Goal: Information Seeking & Learning: Learn about a topic

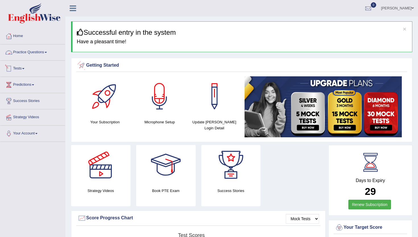
click at [36, 53] on link "Practice Questions" at bounding box center [32, 51] width 65 height 14
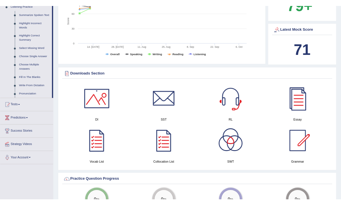
scroll to position [256, 0]
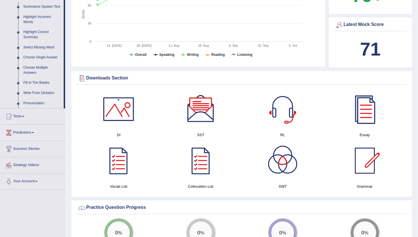
click at [341, 114] on div at bounding box center [365, 109] width 40 height 40
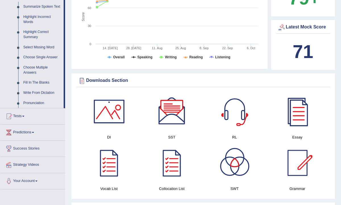
click at [117, 102] on div at bounding box center [109, 112] width 40 height 40
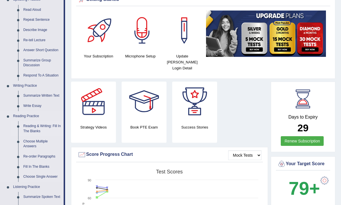
scroll to position [66, 0]
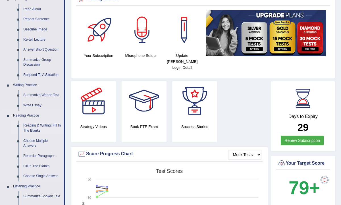
click at [39, 129] on link "Reading & Writing: Fill In The Blanks" at bounding box center [42, 128] width 43 height 15
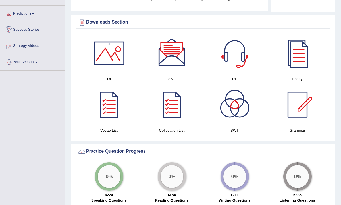
scroll to position [318, 0]
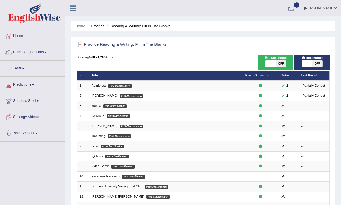
click at [283, 63] on span "OFF" at bounding box center [281, 63] width 10 height 7
checkbox input "true"
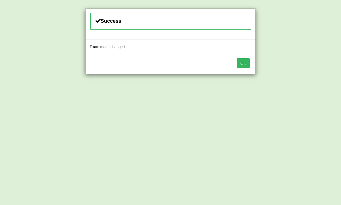
click at [254, 65] on div "OK" at bounding box center [171, 64] width 170 height 20
click at [246, 63] on button "OK" at bounding box center [243, 63] width 13 height 10
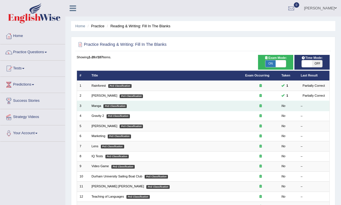
click at [194, 104] on td "Manga PoS Classification" at bounding box center [166, 106] width 154 height 10
click at [102, 109] on td "Manga PoS Classification" at bounding box center [166, 106] width 154 height 10
click at [100, 106] on link "Manga" at bounding box center [97, 105] width 10 height 3
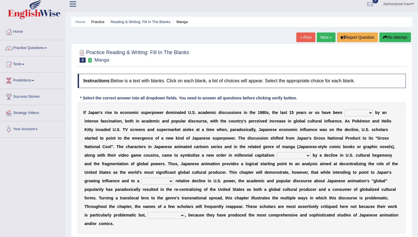
scroll to position [7, 0]
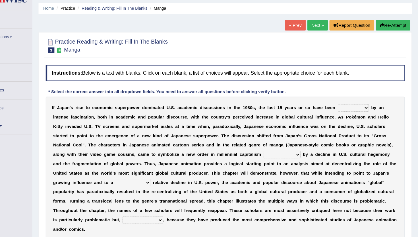
click at [341, 106] on div "I f J a p a n ' s r i s e t o e c o n o m i c s u p e r p o w e r d o m i n a t…" at bounding box center [242, 164] width 328 height 131
click at [341, 110] on select "marked dedicated made inspired" at bounding box center [359, 109] width 28 height 7
select select "marked"
click at [292, 151] on select "pocessed characterized opposed tangled" at bounding box center [294, 152] width 34 height 7
select select "pocessed"
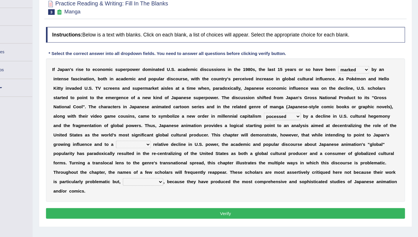
scroll to position [35, 0]
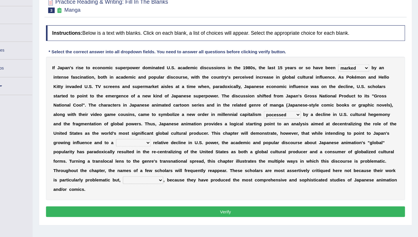
click at [163, 150] on select "concomitant discrete proportional legitimate" at bounding box center [158, 150] width 32 height 7
click at [164, 148] on select "concomitant discrete proportional legitimate" at bounding box center [158, 150] width 32 height 7
click at [162, 148] on select "concomitant discrete proportional legitimate" at bounding box center [158, 150] width 32 height 7
click at [164, 149] on select "concomitant discrete proportional legitimate" at bounding box center [158, 150] width 32 height 7
click at [163, 153] on select "concomitant discrete proportional legitimate" at bounding box center [158, 150] width 32 height 7
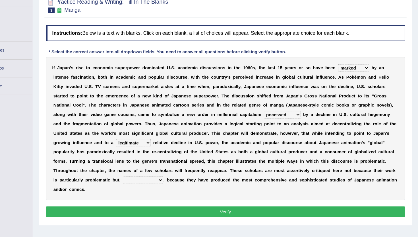
select select "proportional"
click at [171, 185] on select "however on the contrary in addition on the whole" at bounding box center [166, 184] width 37 height 7
select select "on the whole"
click at [189, 205] on button "Verify" at bounding box center [242, 214] width 328 height 10
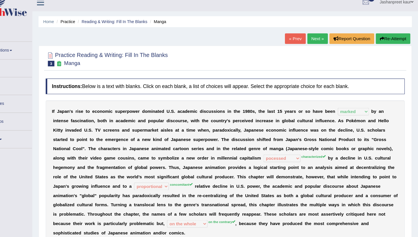
scroll to position [0, 0]
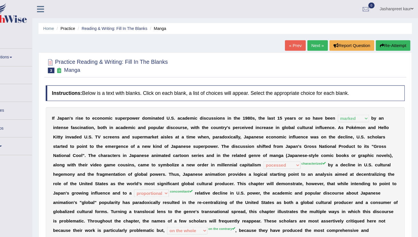
click at [321, 43] on link "Next »" at bounding box center [326, 42] width 19 height 10
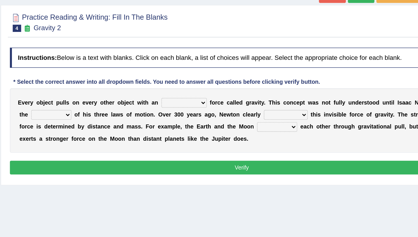
click at [207, 117] on select "invisible unknown unbelievable inconsistent" at bounding box center [201, 117] width 32 height 7
select select "invisible"
click at [204, 118] on select "invisible unknown unbelievable inconsistent" at bounding box center [201, 117] width 32 height 7
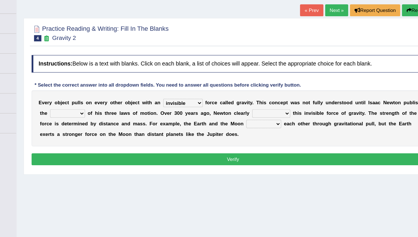
click at [117, 122] on select "concept theory method argument" at bounding box center [107, 125] width 28 height 7
select select "theory"
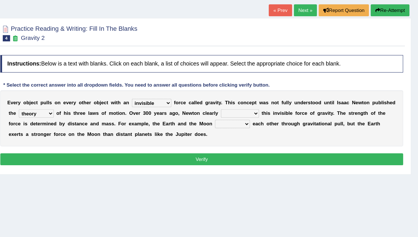
click at [268, 123] on select "explained undermined overturned realized" at bounding box center [272, 125] width 31 height 7
click at [277, 122] on select "explained undermined overturned realized" at bounding box center [272, 125] width 31 height 7
click at [265, 125] on select "explained undermined overturned realized" at bounding box center [272, 125] width 31 height 7
select select "explained"
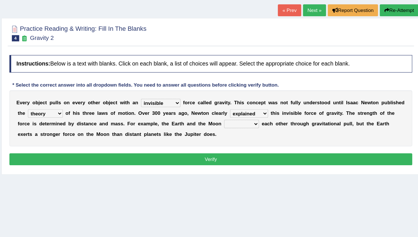
click at [263, 133] on select "affect spin evade span" at bounding box center [267, 134] width 28 height 7
select select "affect"
click at [254, 158] on button "Verify" at bounding box center [242, 163] width 328 height 10
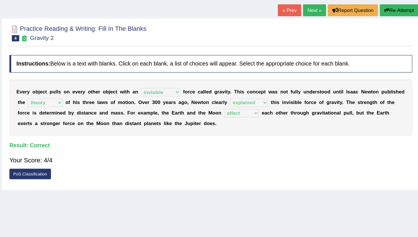
click at [327, 38] on link "Next »" at bounding box center [326, 42] width 19 height 10
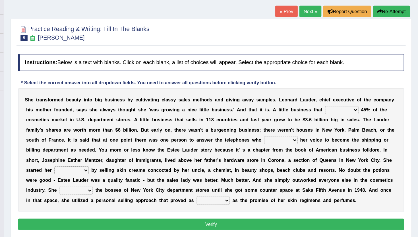
click at [348, 125] on select "has controls makes maintains" at bounding box center [353, 125] width 28 height 7
select select "makes"
click at [304, 150] on select "switched changed raised used" at bounding box center [301, 151] width 28 height 7
select select "switched"
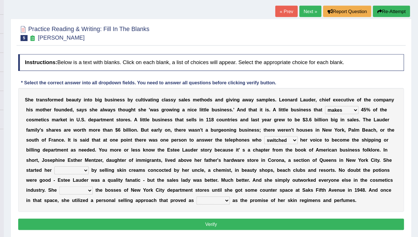
click at [129, 177] on select "job institute companion enterprise" at bounding box center [122, 176] width 29 height 7
select select "enterprise"
click at [131, 192] on select "stated bridged stalked heaved" at bounding box center [127, 193] width 28 height 7
select select "stalked"
click at [242, 201] on select "potent ruthless potential expensive" at bounding box center [243, 202] width 28 height 7
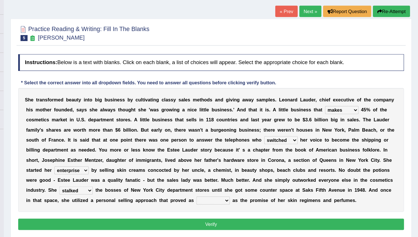
select select "ruthless"
click at [244, 218] on button "Verify" at bounding box center [242, 223] width 328 height 10
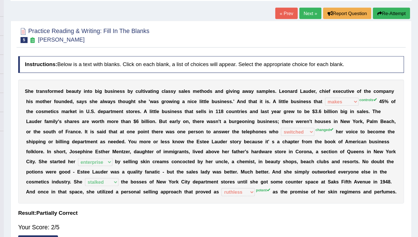
scroll to position [16, 0]
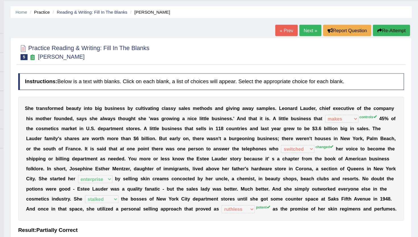
click at [328, 31] on div "« Prev Next » Report Question Re-Attempt" at bounding box center [354, 26] width 116 height 11
click at [329, 26] on link "Next »" at bounding box center [326, 26] width 19 height 10
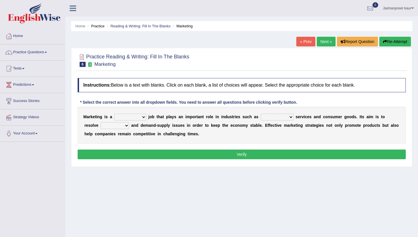
click at [139, 116] on select "professional flexible parochial descriptive" at bounding box center [130, 117] width 32 height 7
select select "professional"
click at [275, 117] on select "civil financial conventional foremost" at bounding box center [277, 117] width 33 height 7
select select "financial"
click at [104, 125] on select "imbalance excess symmetry budget" at bounding box center [115, 125] width 28 height 7
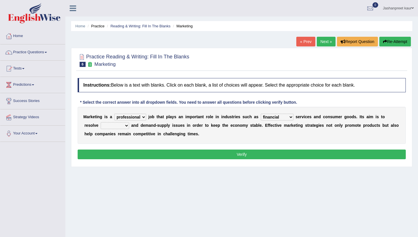
select select "imbalance"
click at [189, 159] on div "Instructions: Below is a text with blanks. Click on each blank, a list of choic…" at bounding box center [241, 119] width 331 height 88
click at [189, 159] on button "Verify" at bounding box center [242, 154] width 328 height 10
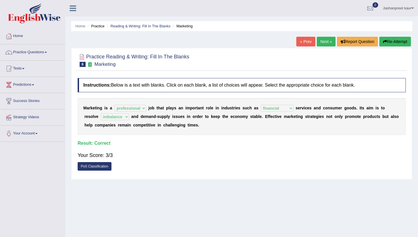
click at [322, 42] on link "Next »" at bounding box center [326, 42] width 19 height 10
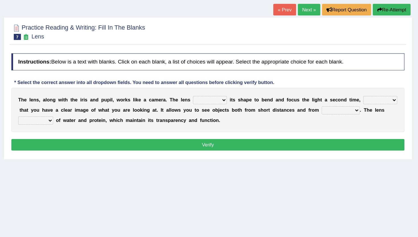
click at [240, 116] on select "adjusts shows selects presents" at bounding box center [243, 117] width 28 height 7
select select "adjusts"
click at [381, 116] on select "ensures to ensure ensure ensured" at bounding box center [386, 117] width 28 height 7
select select "ensures"
click at [349, 124] on select "far away in between further apart all along" at bounding box center [353, 125] width 32 height 7
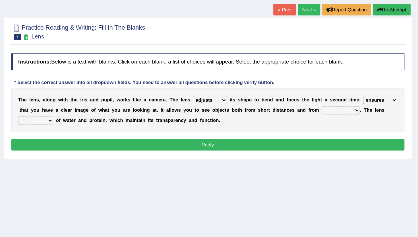
select select "further apart"
click at [103, 135] on select "constitutes comprises composes consists" at bounding box center [97, 134] width 29 height 7
select select "comprises"
click at [108, 133] on select "constitutes comprises composes consists" at bounding box center [97, 134] width 29 height 7
click at [178, 152] on button "Verify" at bounding box center [242, 154] width 328 height 10
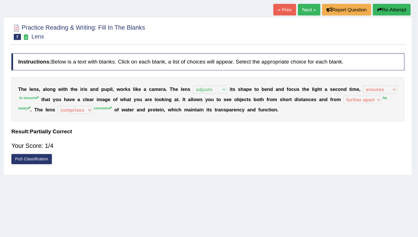
click at [319, 43] on link "Next »" at bounding box center [326, 42] width 19 height 10
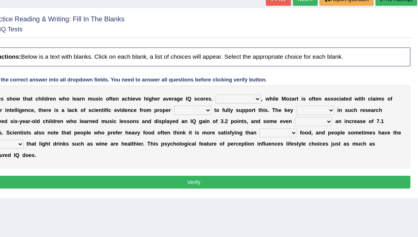
click at [271, 119] on select "However Therefore Consequently While" at bounding box center [275, 117] width 34 height 7
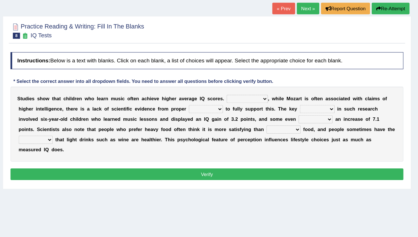
click at [273, 116] on select "However Therefore Consequently While" at bounding box center [275, 117] width 34 height 7
select select "Therefore"
click at [240, 126] on select "test tests testing tested" at bounding box center [241, 125] width 28 height 7
select select "testing"
click at [332, 126] on select "process goal implication odd" at bounding box center [334, 125] width 29 height 7
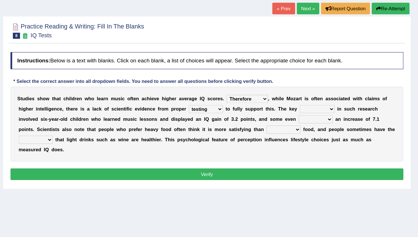
select select "process"
click at [330, 133] on select "exhibited taught learned threatened" at bounding box center [332, 134] width 28 height 7
select select "exhibited"
click at [292, 143] on select "choosy lighter cushiony spooky" at bounding box center [306, 142] width 28 height 7
select select "lighter"
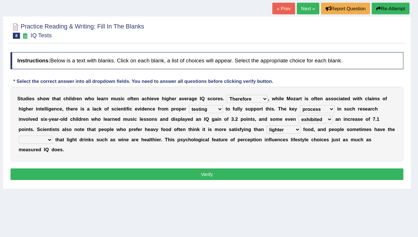
click at [106, 149] on select "illusion sight anecdote intention" at bounding box center [98, 151] width 28 height 7
select select "illusion"
click at [182, 178] on button "Verify" at bounding box center [242, 180] width 328 height 10
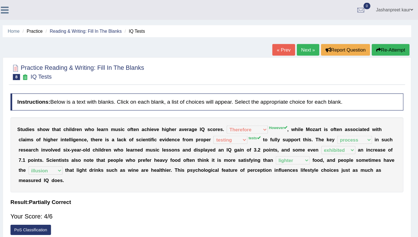
click at [322, 39] on link "Next »" at bounding box center [326, 42] width 19 height 10
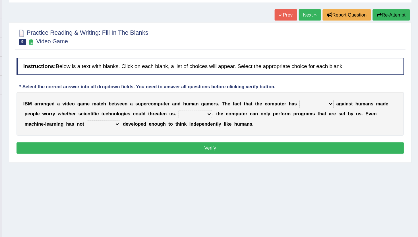
click at [334, 116] on select "competed fought acted challenged" at bounding box center [332, 117] width 29 height 7
select select "acted"
click at [226, 125] on select "Moreover However Thus So" at bounding box center [229, 125] width 28 height 7
select select "Moreover"
click at [156, 133] on select "yet still only just" at bounding box center [151, 134] width 28 height 7
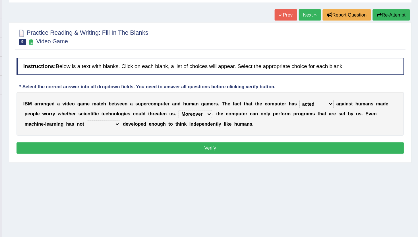
select select "yet"
click at [170, 156] on button "Verify" at bounding box center [242, 154] width 328 height 10
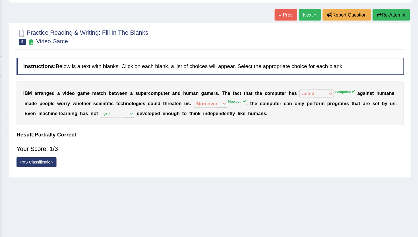
click at [326, 44] on link "Next »" at bounding box center [326, 42] width 19 height 10
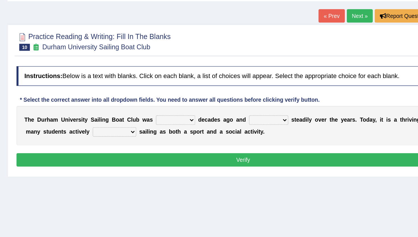
click at [193, 117] on select "found fund founded find" at bounding box center [193, 117] width 28 height 7
select select "found"
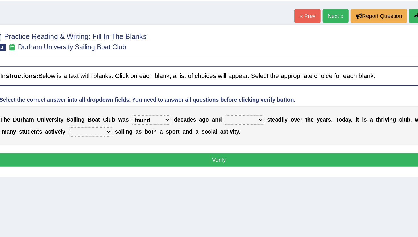
click at [255, 117] on select "grow growing has grown grown" at bounding box center [260, 117] width 28 height 7
select select "has grown"
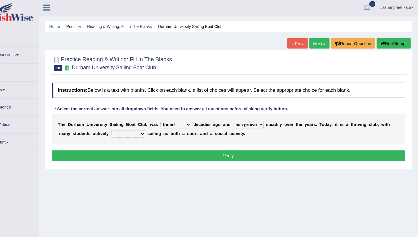
click at [149, 125] on select "enjoy enjoyed are enjoying enjoying" at bounding box center [149, 125] width 32 height 7
select select "enjoying"
click at [159, 142] on button "Verify" at bounding box center [242, 146] width 328 height 10
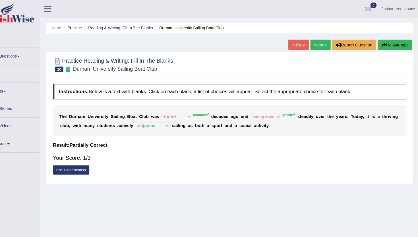
click at [326, 42] on link "Next »" at bounding box center [326, 42] width 19 height 10
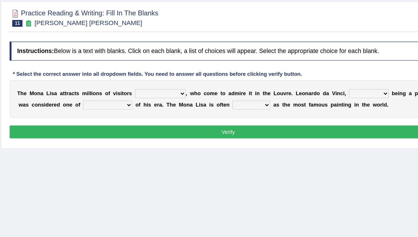
click at [204, 116] on select "around the year the all year all year round per year" at bounding box center [191, 117] width 38 height 7
select select "around the year"
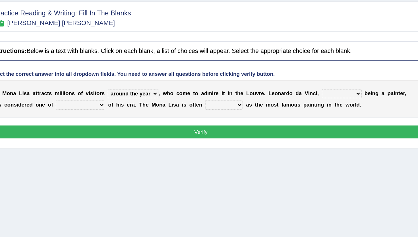
click at [339, 114] on select "rather than as much as as well as as long as" at bounding box center [348, 117] width 30 height 7
select select "rather than"
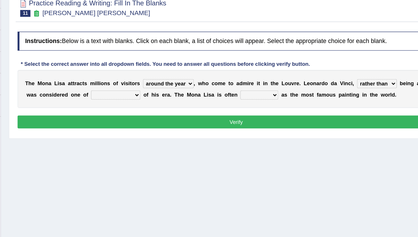
click at [156, 122] on div "T h e M o n a L i s a a t t r a c t s m i l l i o n s o f v i s i t o r s aroun…" at bounding box center [242, 121] width 328 height 28
click at [156, 125] on select "better artists artist the better artist the best artists" at bounding box center [151, 125] width 37 height 7
select select "the best artists"
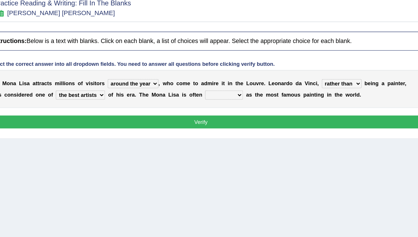
click at [348, 119] on select "rather than as much as as well as as long as" at bounding box center [348, 117] width 30 height 7
select select "as well as"
click at [263, 124] on select "classified suggested predicted described" at bounding box center [259, 125] width 28 height 7
select select "described"
click at [252, 149] on button "Verify" at bounding box center [242, 146] width 328 height 10
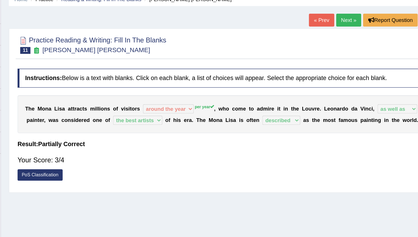
click at [322, 41] on link "Next »" at bounding box center [326, 42] width 19 height 10
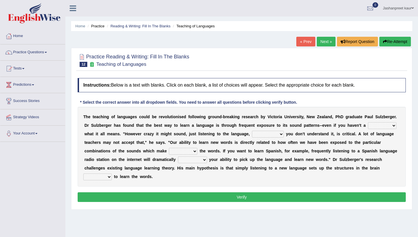
click at [378, 126] on select "dew claw clue due" at bounding box center [382, 125] width 28 height 7
click at [386, 127] on select "dew claw clue due" at bounding box center [382, 125] width 28 height 7
select select "clue"
click at [268, 132] on select "but also all together even though if so" at bounding box center [268, 134] width 32 height 7
select select "even though"
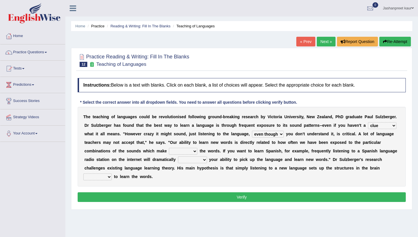
click at [189, 150] on select "down up of on" at bounding box center [183, 151] width 28 height 7
select select "up"
click at [196, 158] on select "evaluate exaggerate describe boost" at bounding box center [192, 159] width 29 height 7
select select "boost"
click at [108, 174] on select "requiring required directed to require" at bounding box center [97, 176] width 28 height 7
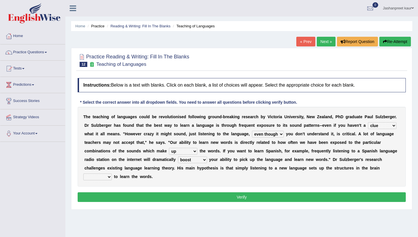
select select "required"
click at [127, 195] on button "Verify" at bounding box center [242, 197] width 328 height 10
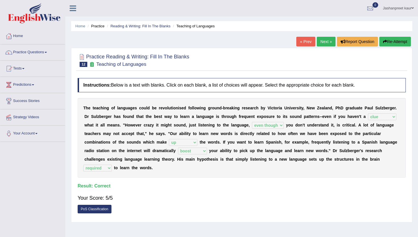
click at [331, 41] on link "Next »" at bounding box center [326, 42] width 19 height 10
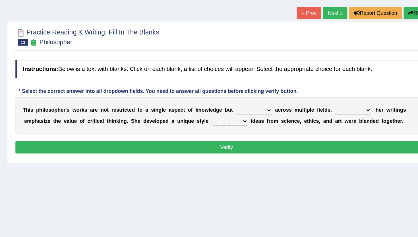
click at [266, 116] on select "constrain contain assemble extend" at bounding box center [263, 117] width 28 height 7
select select "extend"
click at [338, 119] on select "Rather So Moreover Likely" at bounding box center [340, 117] width 28 height 7
select select "Moreover"
click at [344, 115] on select "Rather So Moreover Likely" at bounding box center [340, 117] width 28 height 7
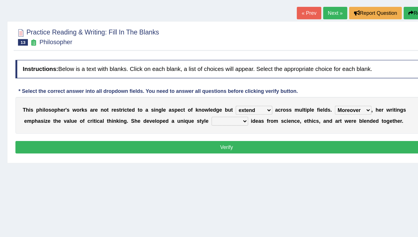
click at [247, 124] on select "in that that which in which" at bounding box center [244, 125] width 28 height 7
click at [247, 125] on select "in that that which in which" at bounding box center [244, 125] width 28 height 7
click at [243, 125] on select "in that that which in which" at bounding box center [244, 125] width 28 height 7
select select "that"
click at [235, 145] on button "Verify" at bounding box center [242, 146] width 328 height 10
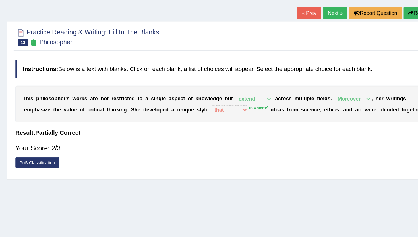
click at [322, 45] on link "Next »" at bounding box center [326, 42] width 19 height 10
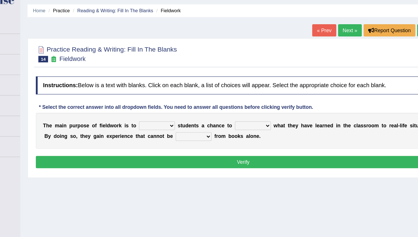
click at [176, 115] on select "resemble stow rave offer" at bounding box center [173, 117] width 28 height 7
select select "offer"
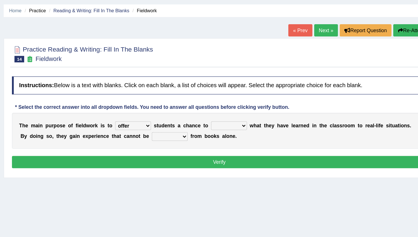
click at [257, 116] on select "compare align apply dismount" at bounding box center [249, 117] width 28 height 7
select select "apply"
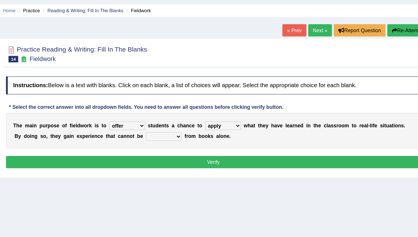
click at [204, 125] on select "originated prepared obtained touted" at bounding box center [202, 125] width 28 height 7
select select "obtained"
click at [202, 143] on button "Verify" at bounding box center [242, 146] width 328 height 10
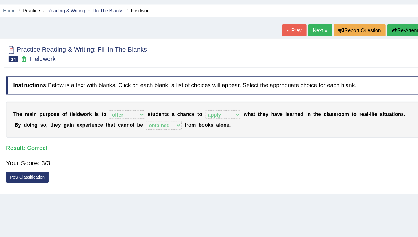
click at [322, 43] on link "Next »" at bounding box center [326, 42] width 19 height 10
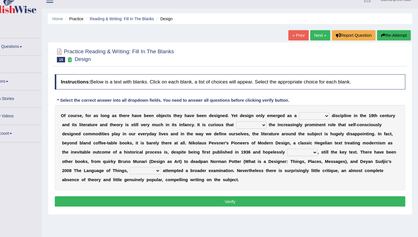
click at [321, 116] on select "bilateral ubiquitous foremost dedicated" at bounding box center [320, 117] width 28 height 7
select select "bilateral"
click at [260, 125] on select "since despite within through" at bounding box center [262, 125] width 28 height 7
select select "despite"
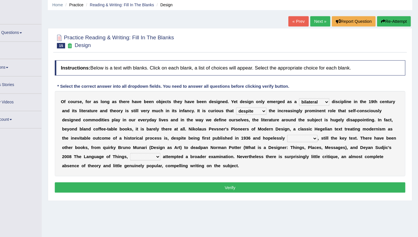
scroll to position [10, 0]
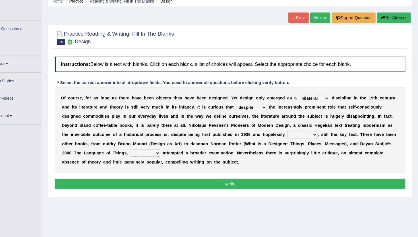
click at [312, 139] on select "dates dating date dated" at bounding box center [309, 140] width 28 height 7
select select "dating"
click at [164, 158] on select "which then however as" at bounding box center [162, 157] width 28 height 7
select select "which"
click at [199, 187] on button "Verify" at bounding box center [242, 187] width 328 height 10
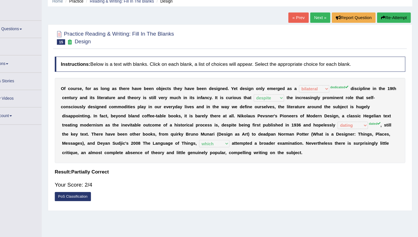
click at [329, 31] on link "Next »" at bounding box center [326, 31] width 19 height 10
